Goal: Find specific page/section

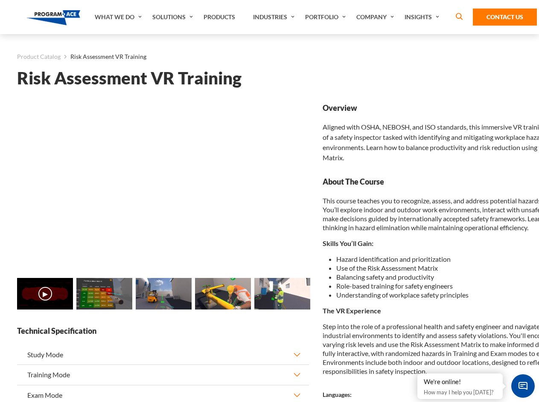
click at [174, 17] on link "Solutions" at bounding box center [173, 17] width 51 height 34
click at [0, 0] on div "AI & Computer Vision Solutions Computer Vision Quality Control AI tools for fas…" at bounding box center [0, 0] width 0 height 0
click at [0, 0] on div "AI & Computer Vision Solutions Virtual Training Solutions Virtual Tour Solution…" at bounding box center [0, 0] width 0 height 0
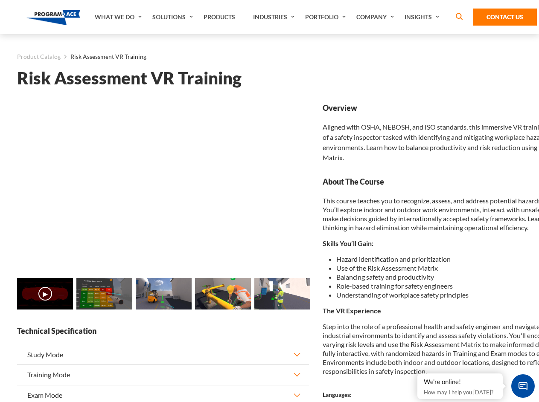
click at [0, 0] on div "AI & Computer Vision Solutions Virtual Training Solutions Virtual Tour Solution…" at bounding box center [0, 0] width 0 height 0
click at [0, 0] on div "AI & Computer Vision Solutions Computer Vision Quality Control AI tools for fas…" at bounding box center [0, 0] width 0 height 0
